Goal: Task Accomplishment & Management: Manage account settings

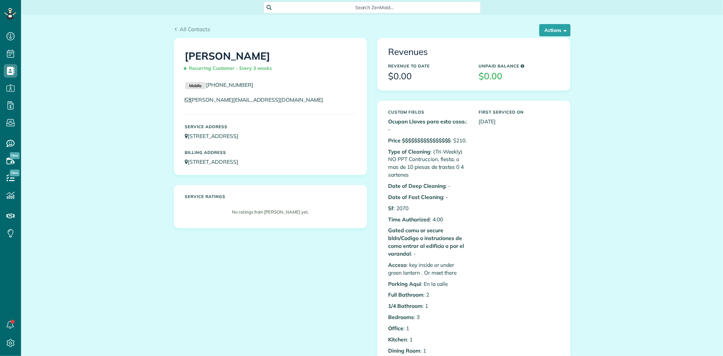
scroll to position [3, 3]
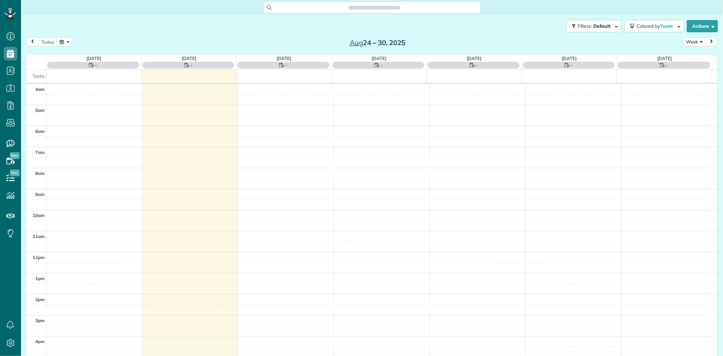
scroll to position [56, 0]
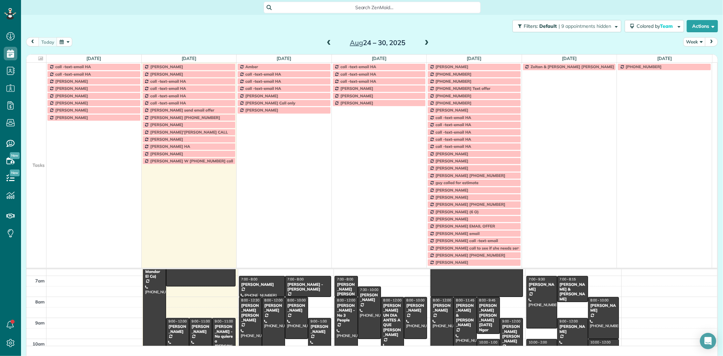
click at [42, 78] on td at bounding box center [36, 74] width 20 height 7
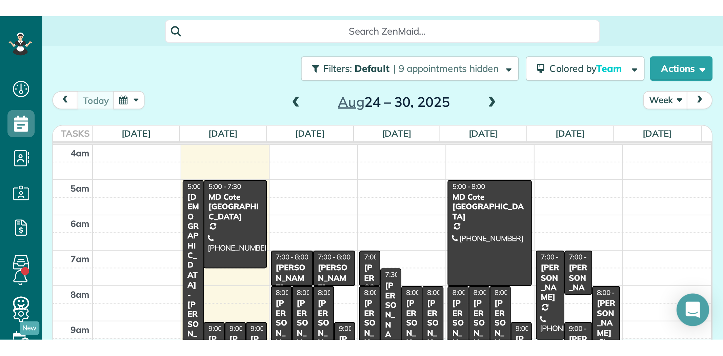
scroll to position [356, 21]
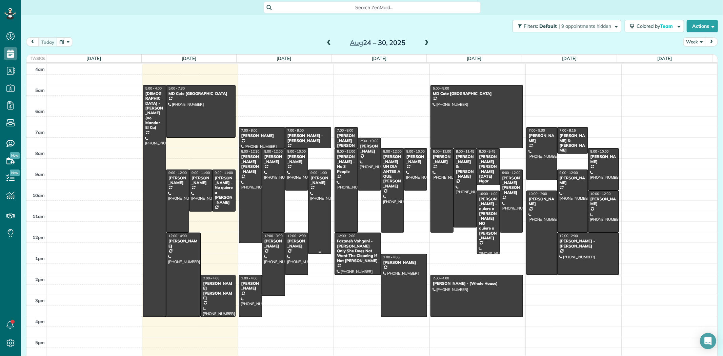
click at [315, 189] on div at bounding box center [320, 212] width 22 height 84
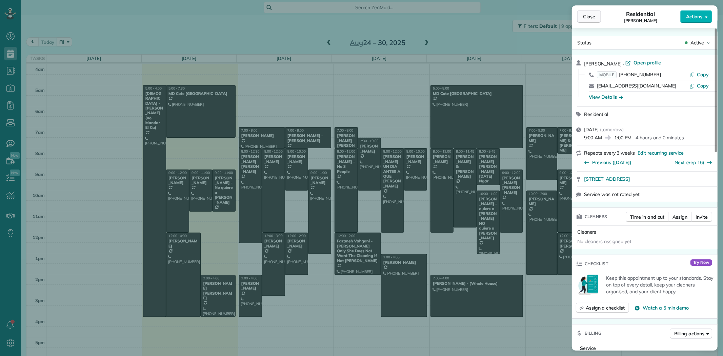
click at [591, 17] on span "Close" at bounding box center [589, 16] width 12 height 7
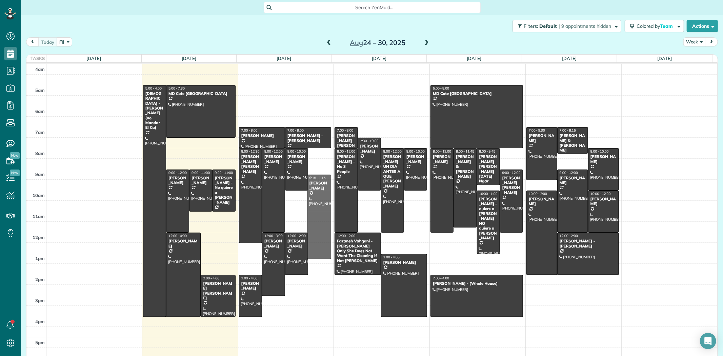
drag, startPoint x: 315, startPoint y: 196, endPoint x: 313, endPoint y: 200, distance: 4.5
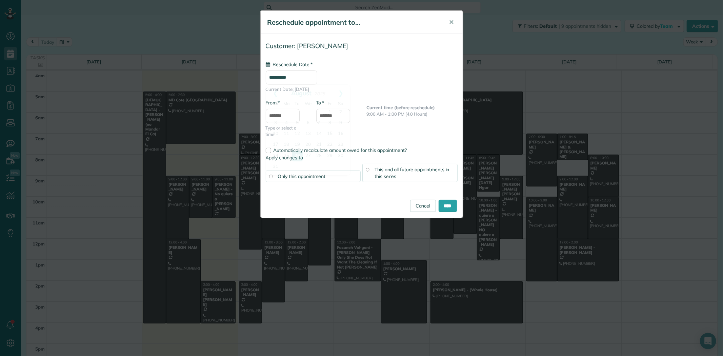
click at [283, 75] on input "**********" at bounding box center [292, 78] width 52 height 14
click at [343, 92] on link "Next" at bounding box center [341, 93] width 19 height 17
click at [298, 114] on link "2" at bounding box center [297, 112] width 11 height 11
type input "**********"
click at [291, 116] on input "*******" at bounding box center [283, 116] width 34 height 14
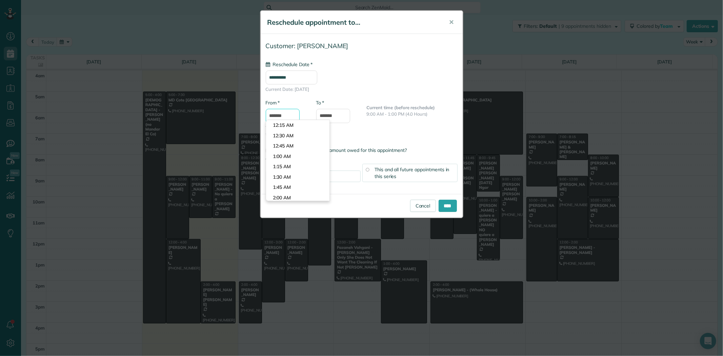
scroll to position [362, 0]
type input "*******"
click at [290, 125] on body "Dashboard Scheduling Calendar View List View Dispatch View - Weekly scheduling …" at bounding box center [361, 178] width 723 height 356
click at [389, 177] on span "This and all future appointments in this series" at bounding box center [412, 172] width 75 height 13
click at [445, 206] on input "****" at bounding box center [448, 206] width 18 height 12
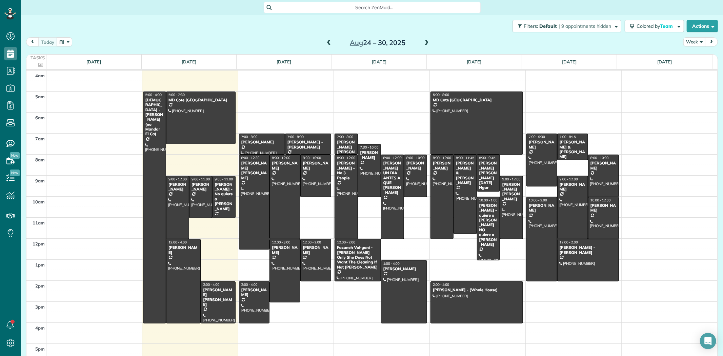
click at [426, 42] on span at bounding box center [426, 43] width 7 height 6
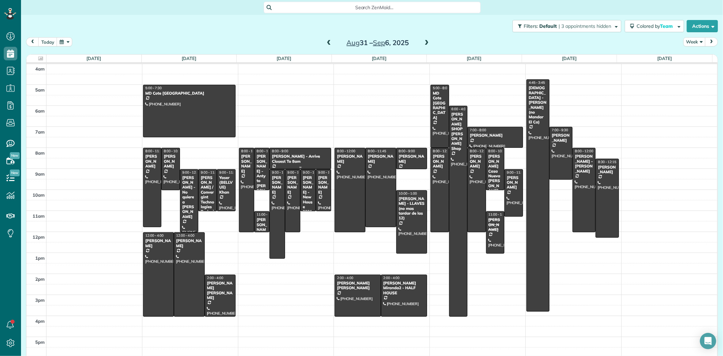
scroll to position [0, 0]
click at [423, 39] on span at bounding box center [426, 43] width 7 height 10
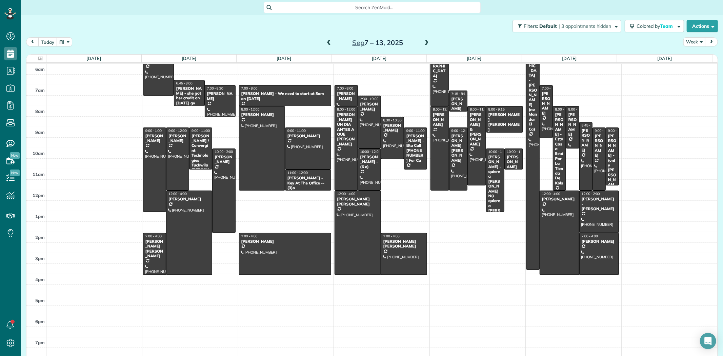
click at [328, 42] on span at bounding box center [328, 43] width 7 height 6
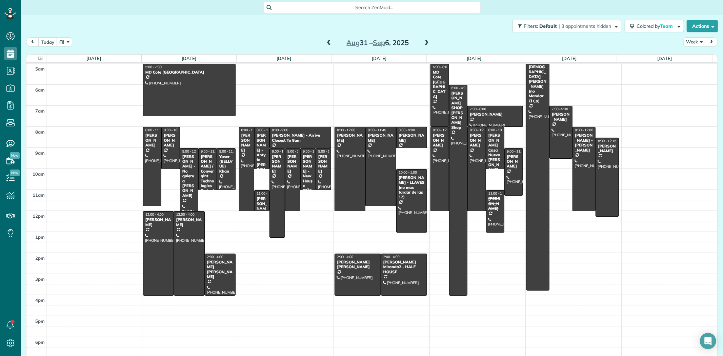
scroll to position [0, 0]
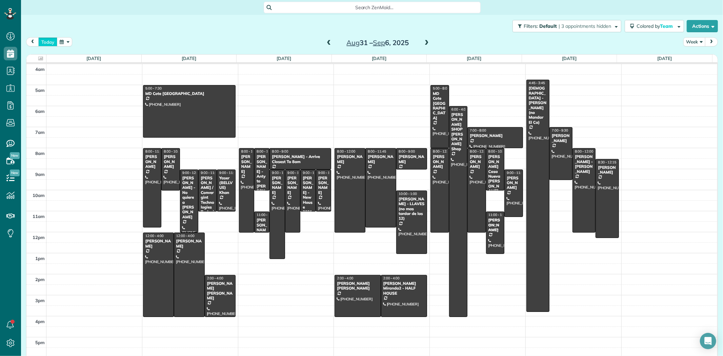
click at [45, 40] on button "today" at bounding box center [47, 41] width 19 height 9
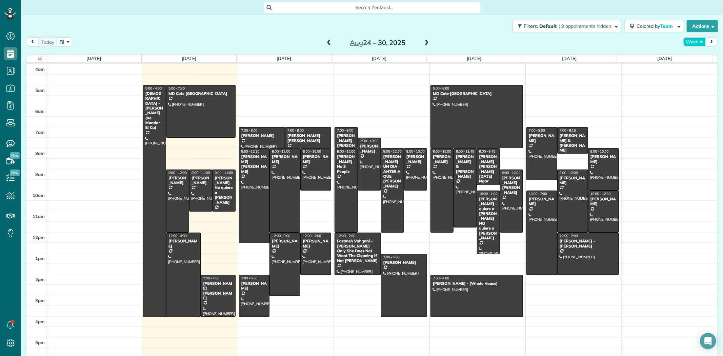
click at [695, 44] on button "Week" at bounding box center [695, 41] width 22 height 9
click at [619, 46] on div "today Week Day Week Month Aug 24 – 30, 2025" at bounding box center [372, 43] width 692 height 13
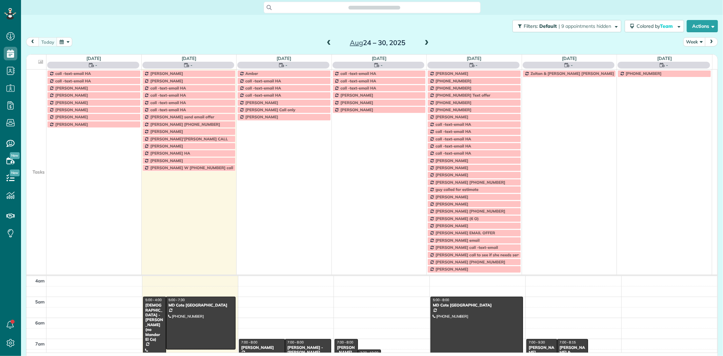
scroll to position [56, 0]
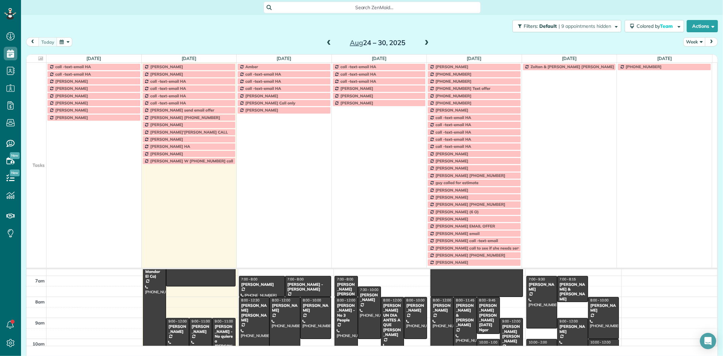
click at [42, 94] on td at bounding box center [36, 95] width 20 height 7
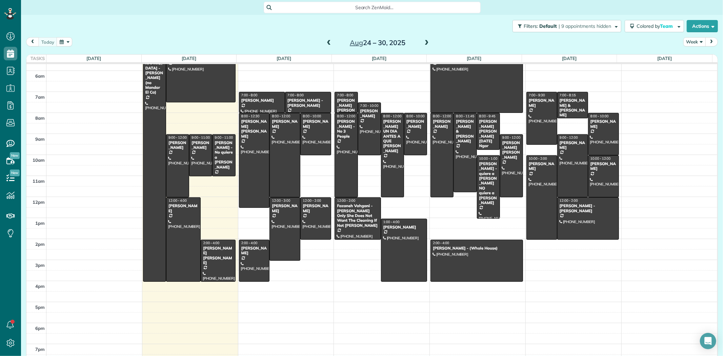
click at [691, 43] on button "Week" at bounding box center [695, 41] width 22 height 9
click at [690, 54] on link "Day" at bounding box center [711, 58] width 54 height 14
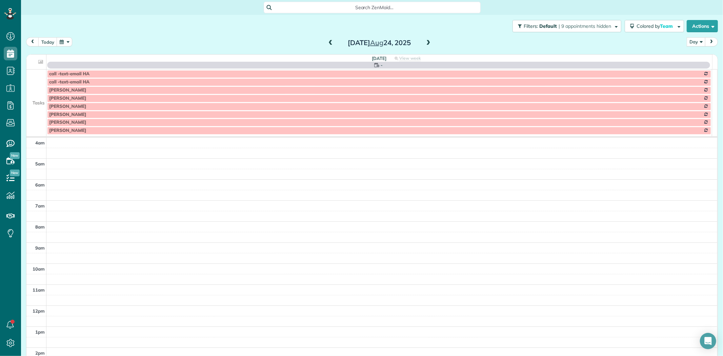
scroll to position [63, 0]
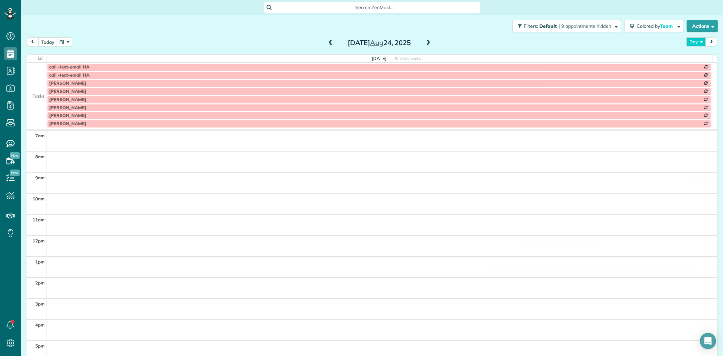
click at [688, 43] on button "Day" at bounding box center [696, 41] width 19 height 9
click at [691, 58] on link "Day" at bounding box center [714, 58] width 54 height 14
click at [48, 38] on button "today" at bounding box center [47, 41] width 19 height 9
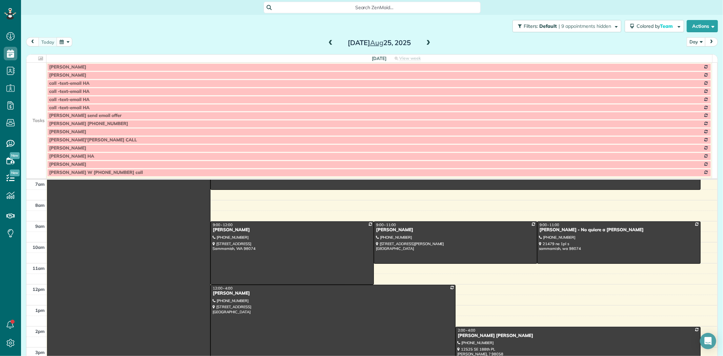
click at [427, 44] on span at bounding box center [428, 43] width 7 height 6
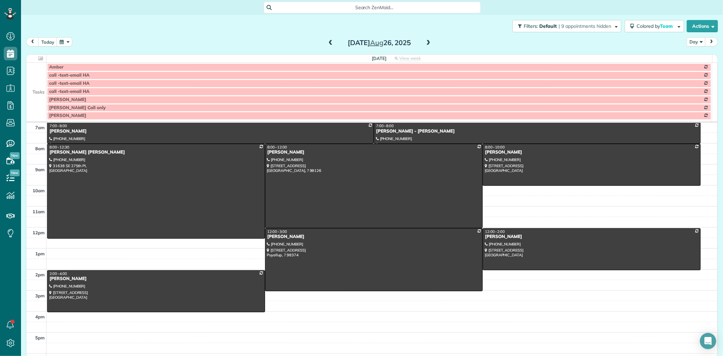
click at [42, 77] on td at bounding box center [36, 75] width 20 height 8
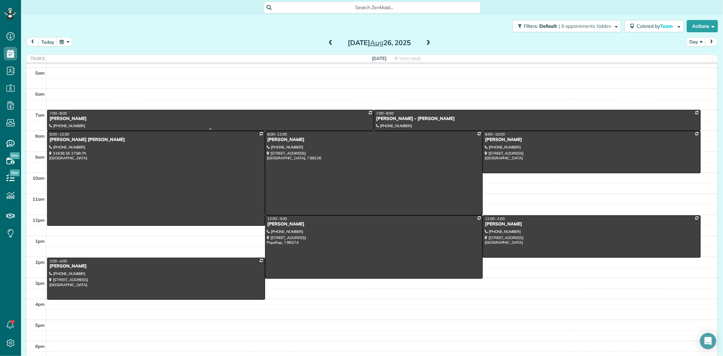
scroll to position [0, 0]
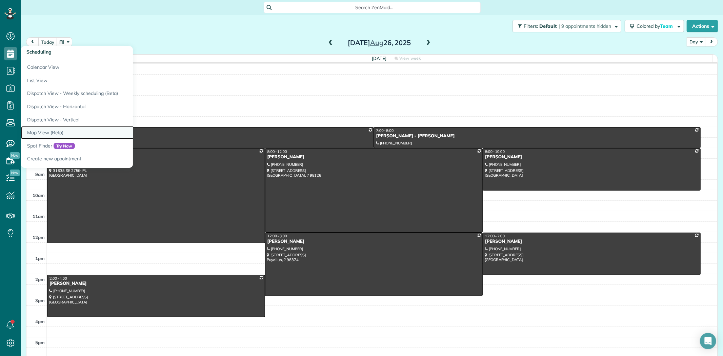
click at [51, 135] on link "Map View (Beta)" at bounding box center [106, 132] width 170 height 13
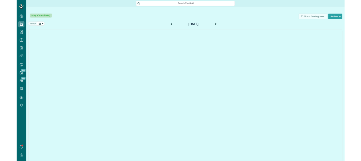
scroll to position [3, 3]
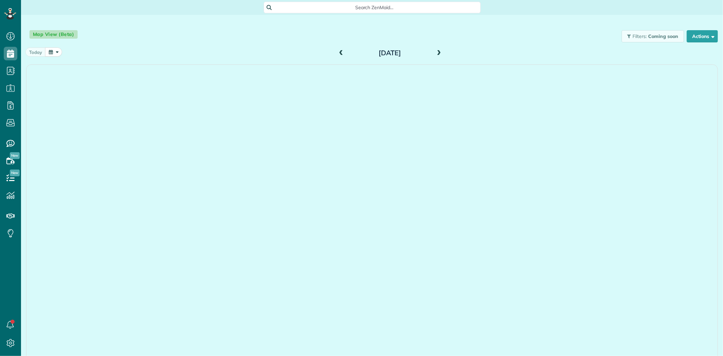
click at [437, 52] on span at bounding box center [438, 53] width 7 height 6
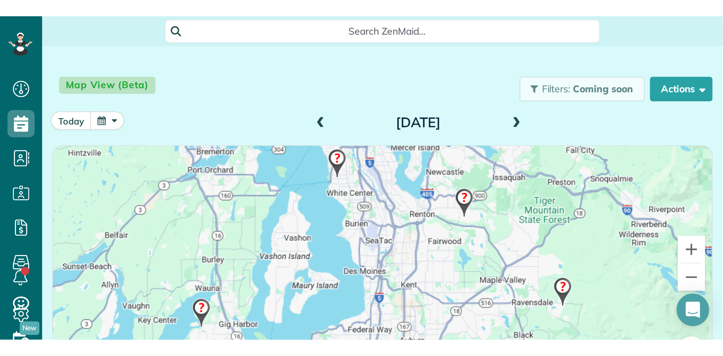
scroll to position [356, 21]
